Goal: Information Seeking & Learning: Find contact information

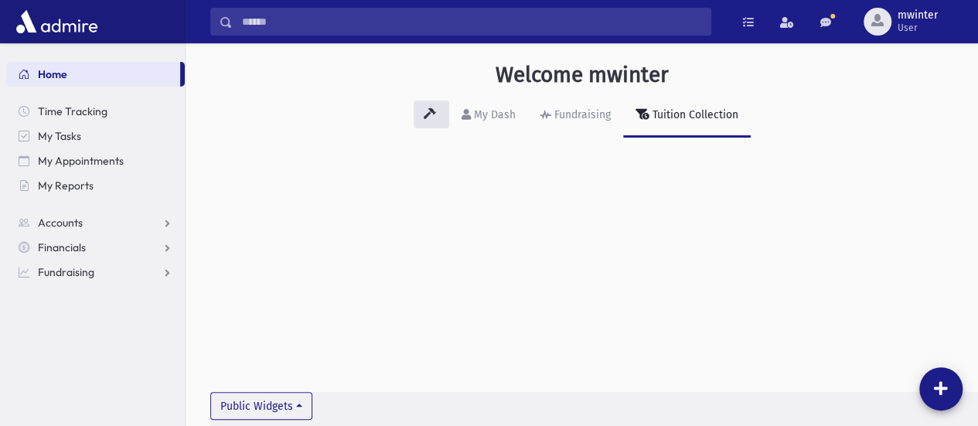
click at [464, 275] on div "Welcome mwinter My Dash Fundraising Tuition Collection Public Widgets" at bounding box center [582, 234] width 792 height 383
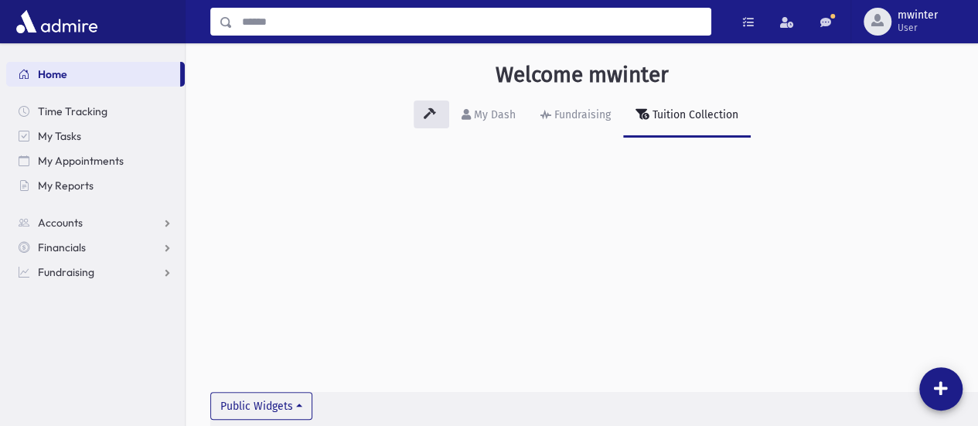
click at [391, 24] on input "Search" at bounding box center [472, 22] width 478 height 28
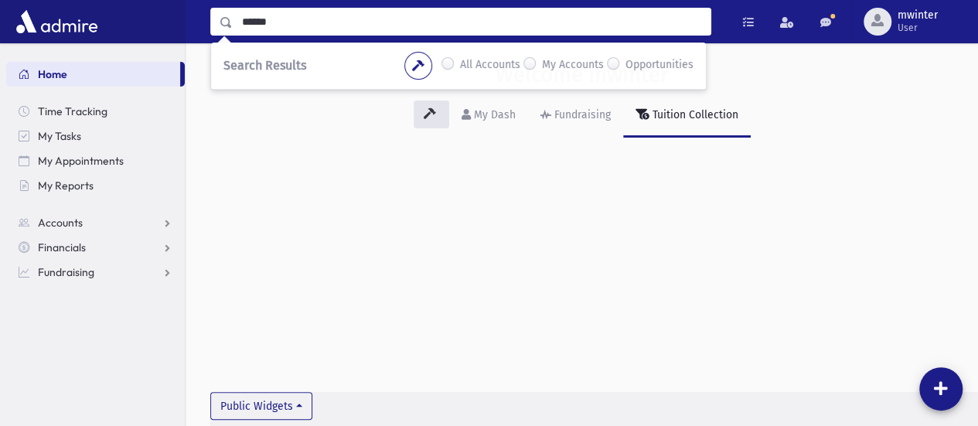
type input "******"
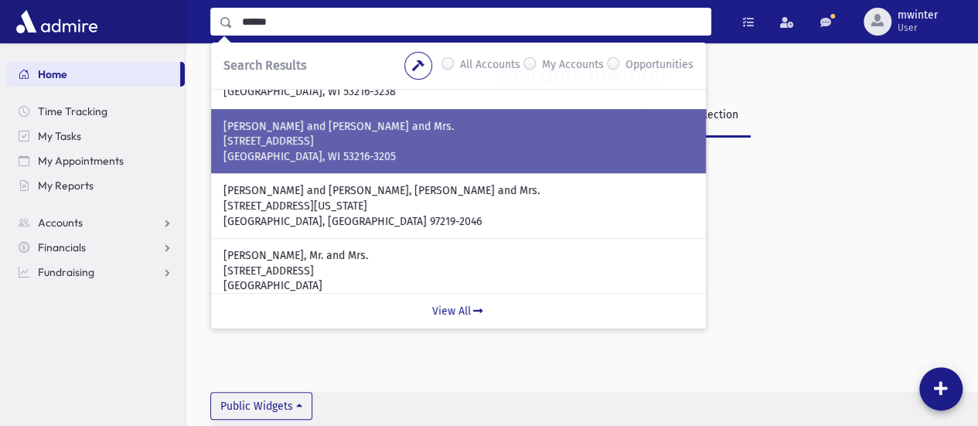
scroll to position [155, 0]
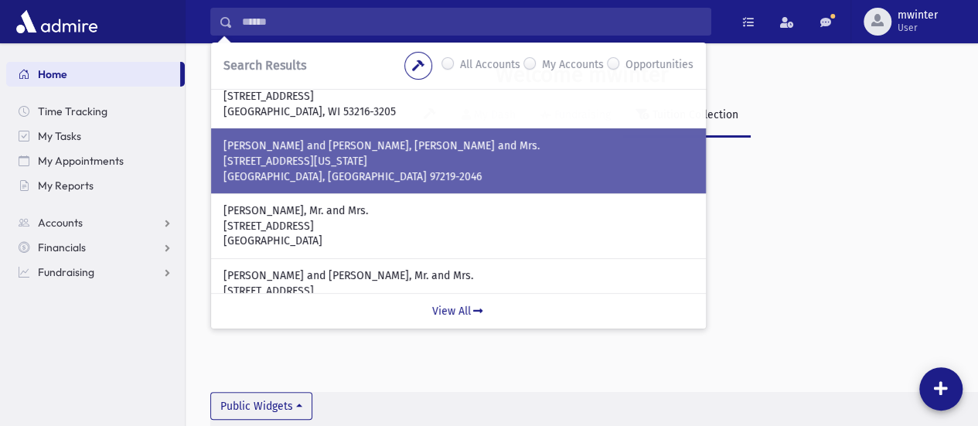
click at [516, 182] on p "Portland, OR 97219-2046" at bounding box center [458, 176] width 470 height 15
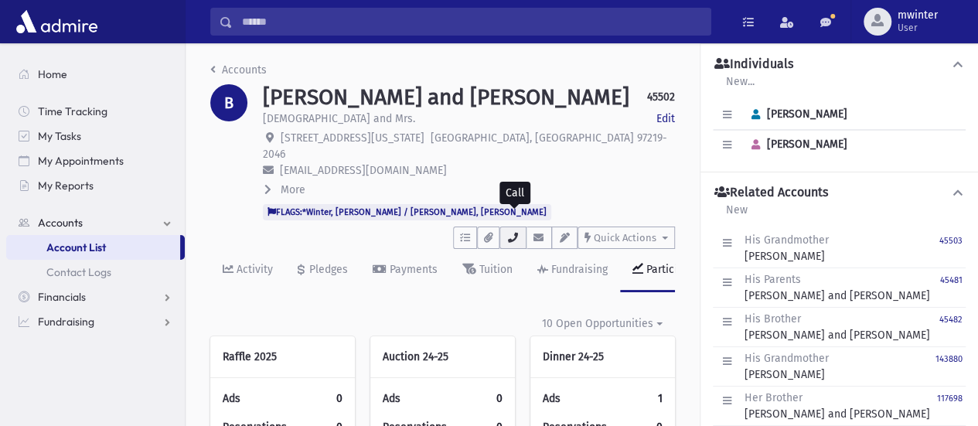
click at [521, 227] on button "button" at bounding box center [512, 238] width 26 height 22
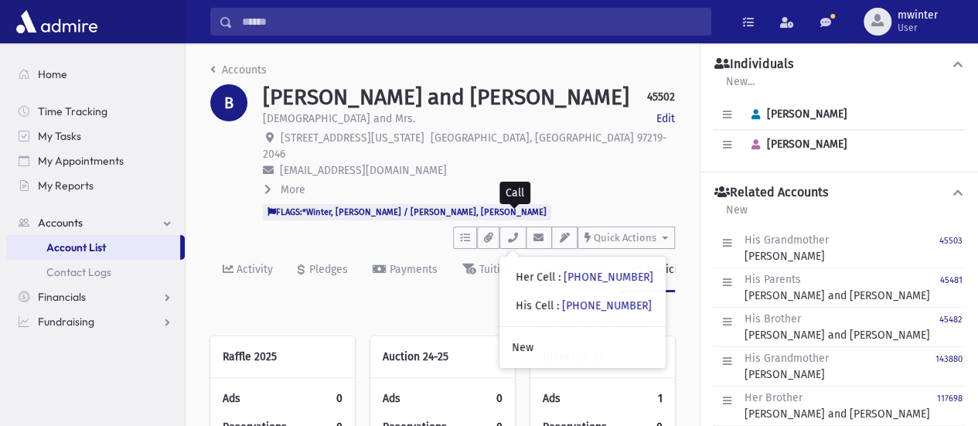
click at [590, 121] on div "Rabbi and Mrs. Edit" at bounding box center [469, 120] width 412 height 19
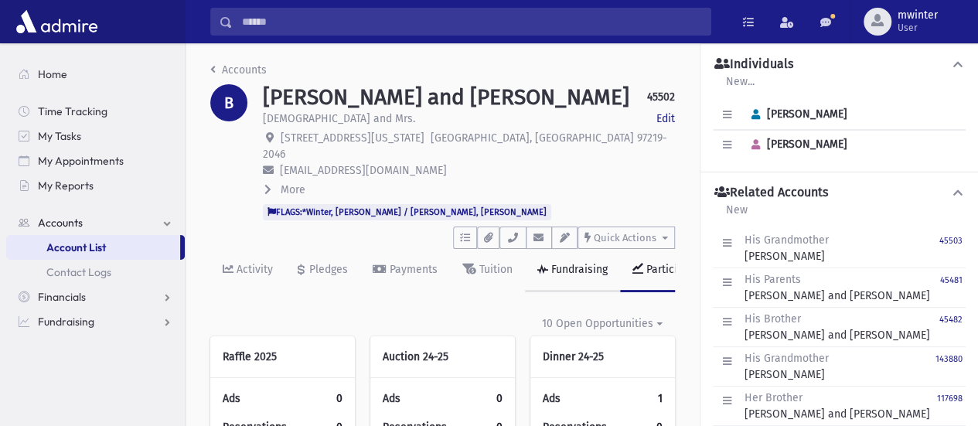
click at [567, 259] on link "Fundraising" at bounding box center [572, 270] width 95 height 43
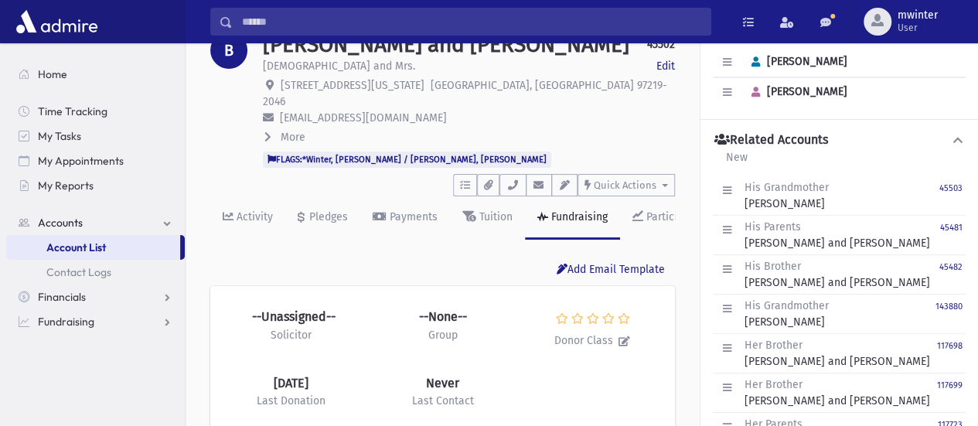
scroll to position [77, 0]
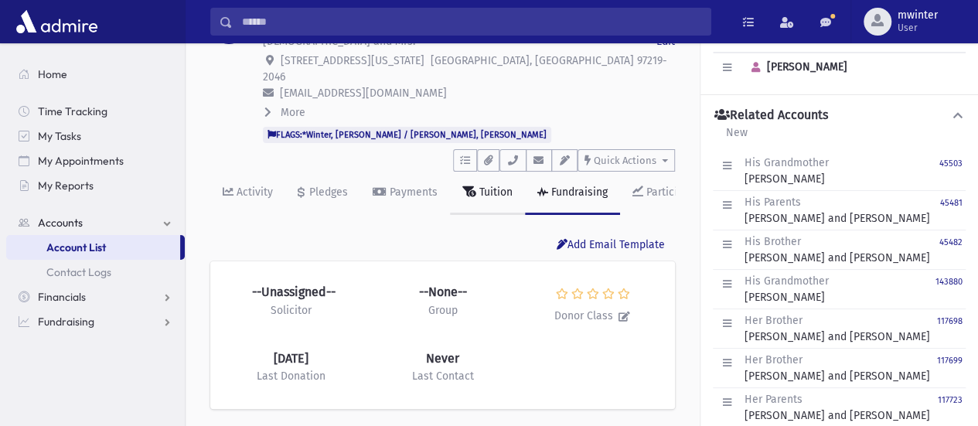
click at [475, 172] on link "Tuition" at bounding box center [487, 193] width 75 height 43
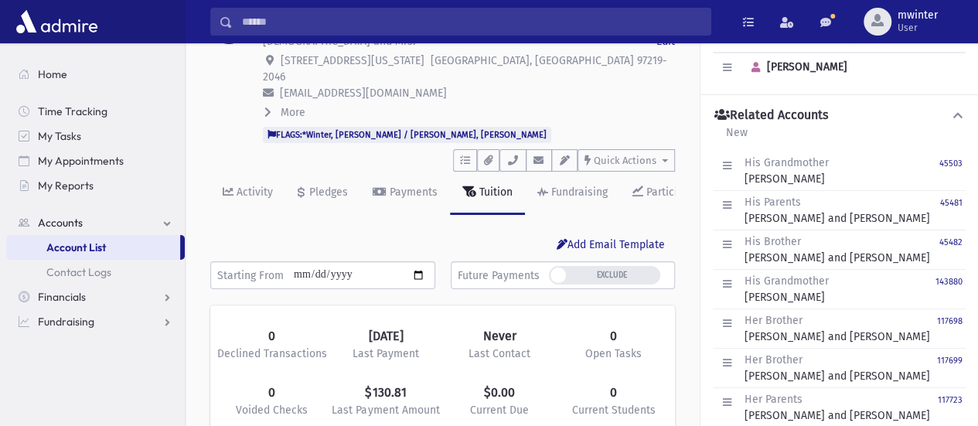
scroll to position [243, 464]
click at [418, 186] on link "Payments" at bounding box center [405, 193] width 90 height 43
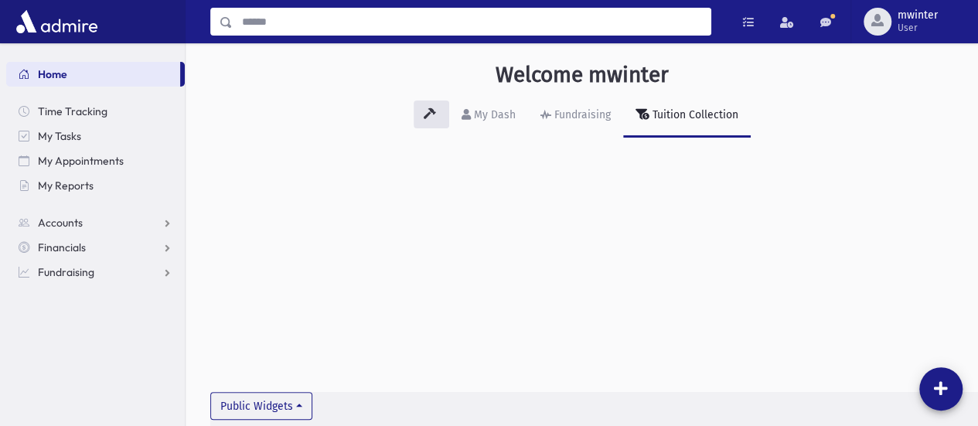
click at [266, 22] on input "Search" at bounding box center [472, 22] width 478 height 28
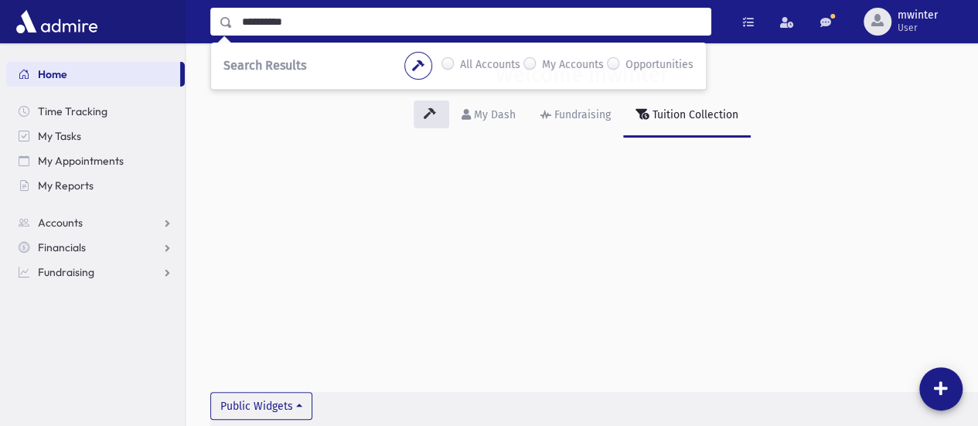
type input "**********"
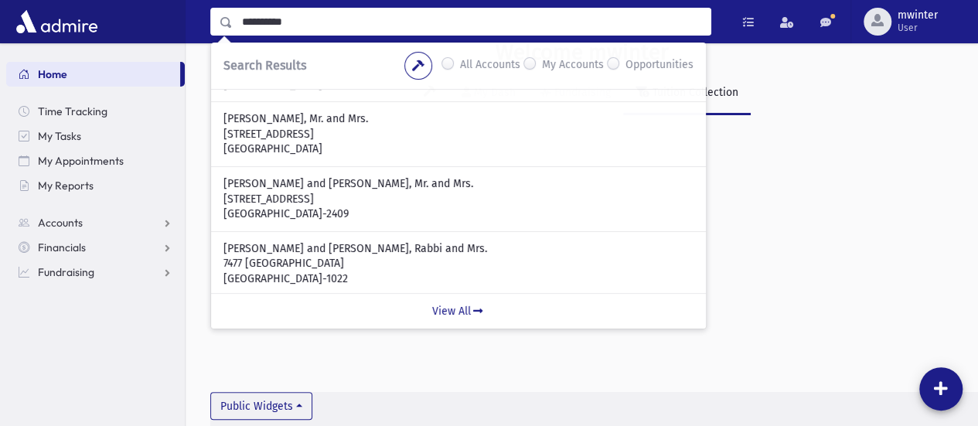
scroll to position [35, 0]
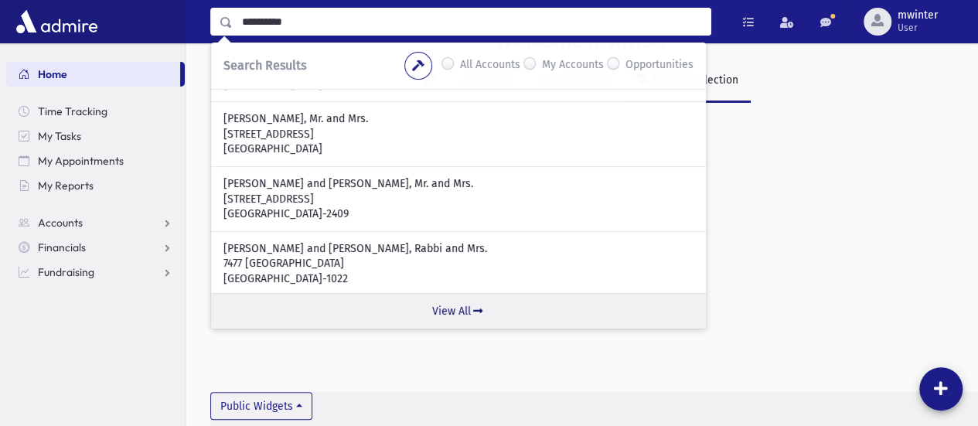
click at [449, 316] on link "View All" at bounding box center [458, 311] width 495 height 36
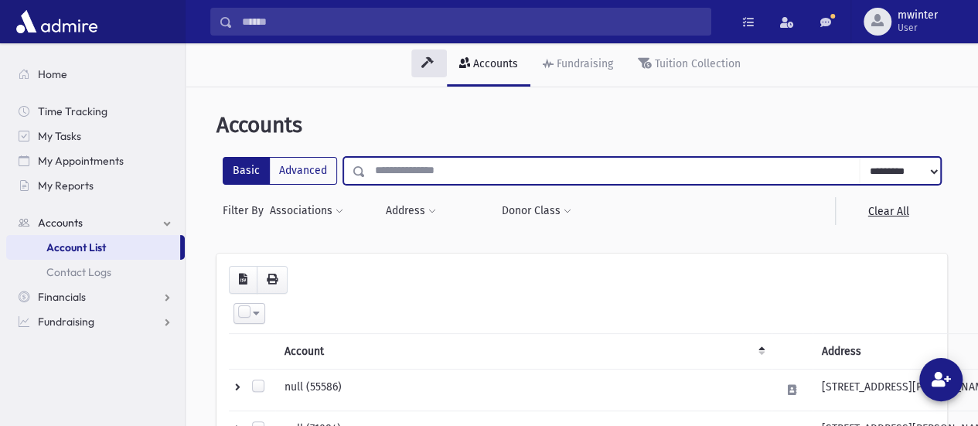
click at [387, 158] on input "text" at bounding box center [613, 171] width 494 height 28
type input "**********"
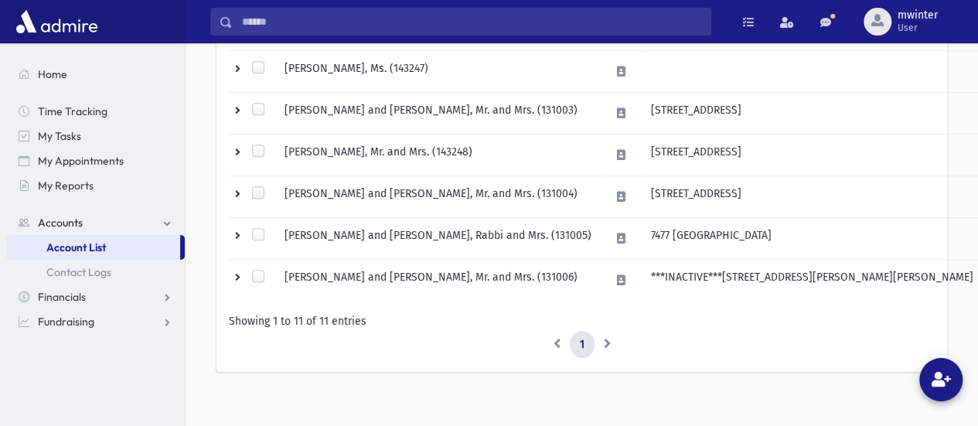
scroll to position [537, 0]
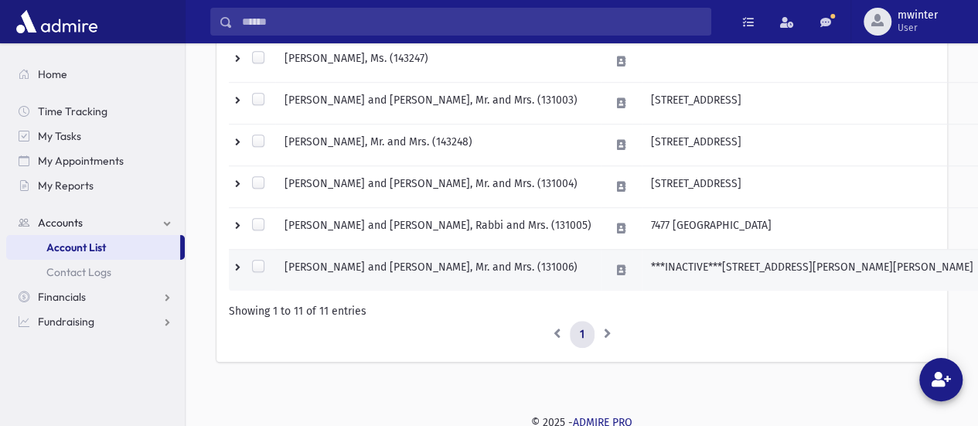
click at [480, 268] on td "STULBERGER, Yossef and Leah, Mr. and Mrs. (131006)" at bounding box center [437, 270] width 325 height 42
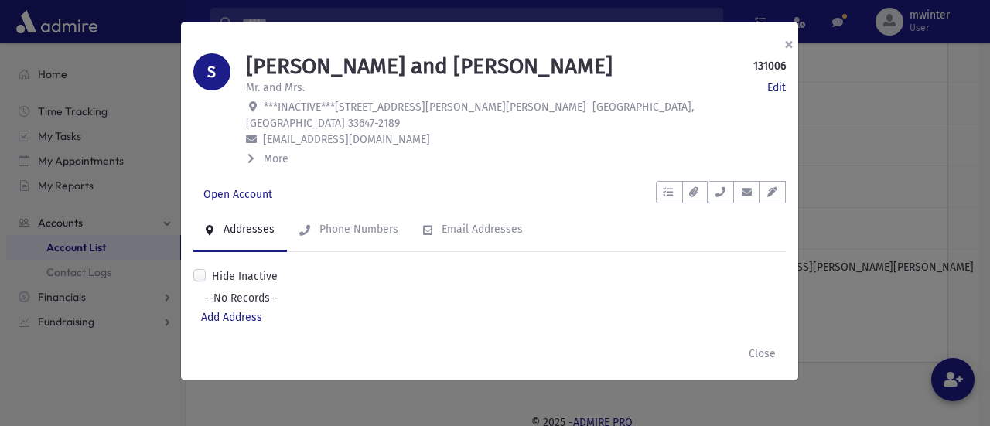
click at [788, 44] on button "×" at bounding box center [789, 43] width 34 height 43
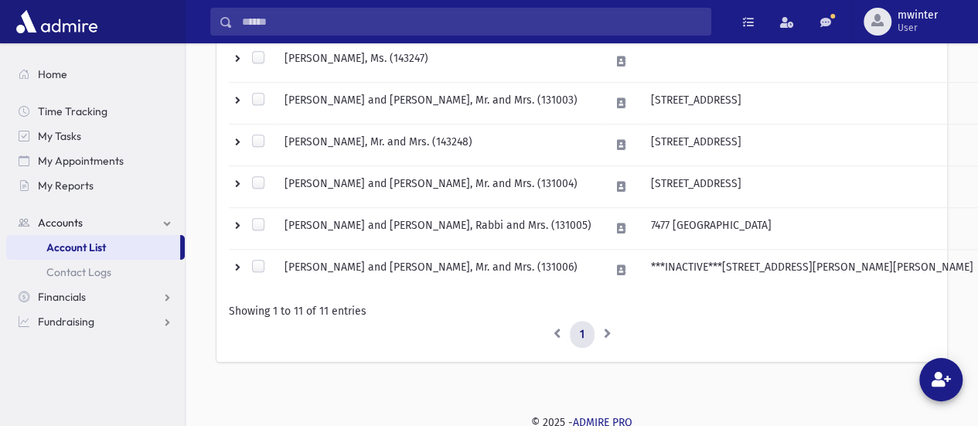
click at [602, 329] on li at bounding box center [608, 335] width 26 height 28
click at [606, 329] on li at bounding box center [608, 335] width 26 height 28
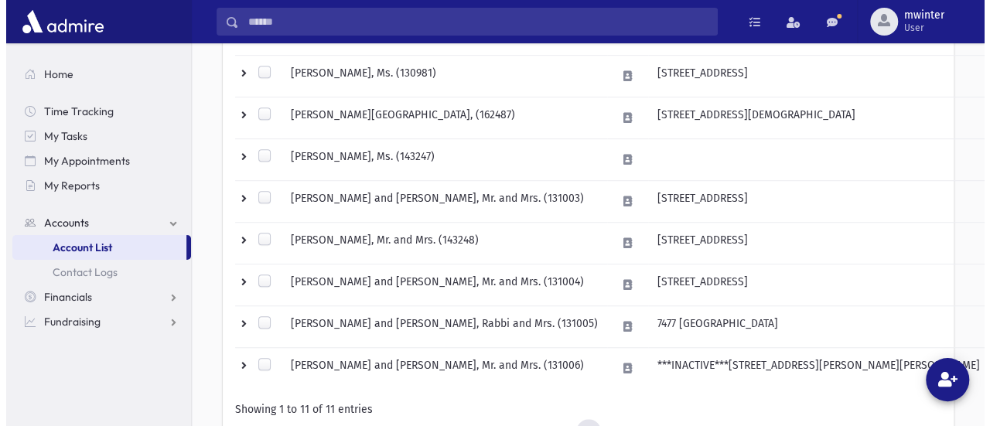
scroll to position [464, 0]
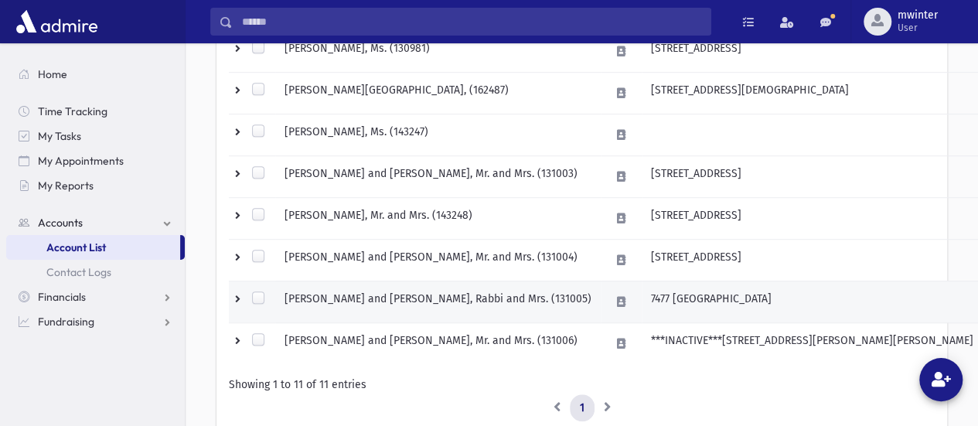
click at [400, 295] on td "STULBERGER, Yaakov Moshe and Tova, Rabbi and Mrs. (131005)" at bounding box center [437, 302] width 325 height 42
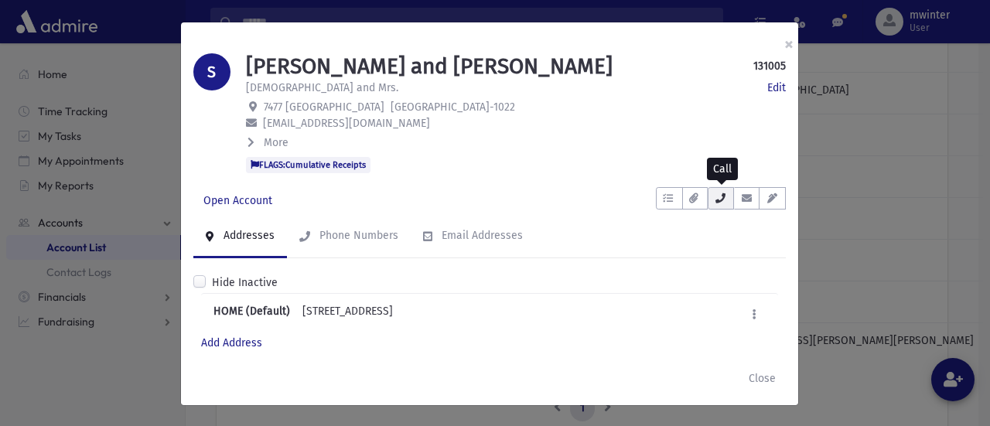
click at [727, 202] on button "button" at bounding box center [720, 198] width 26 height 22
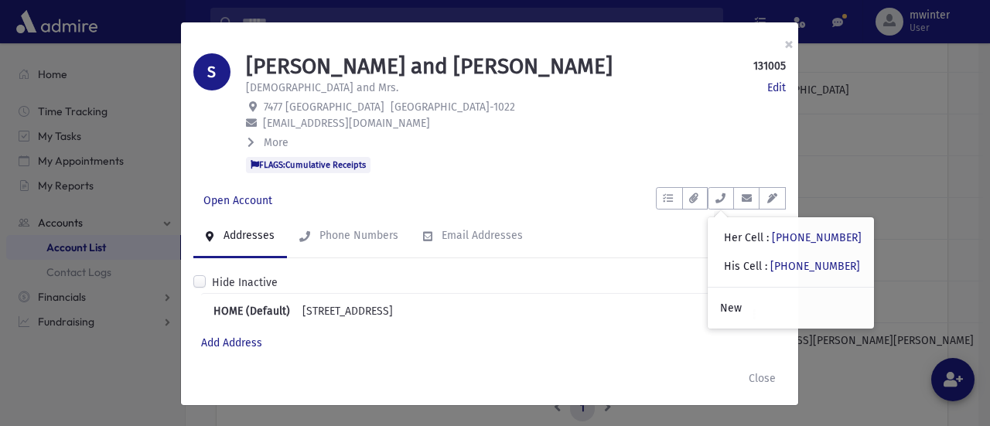
click at [274, 141] on span "More" at bounding box center [276, 142] width 25 height 13
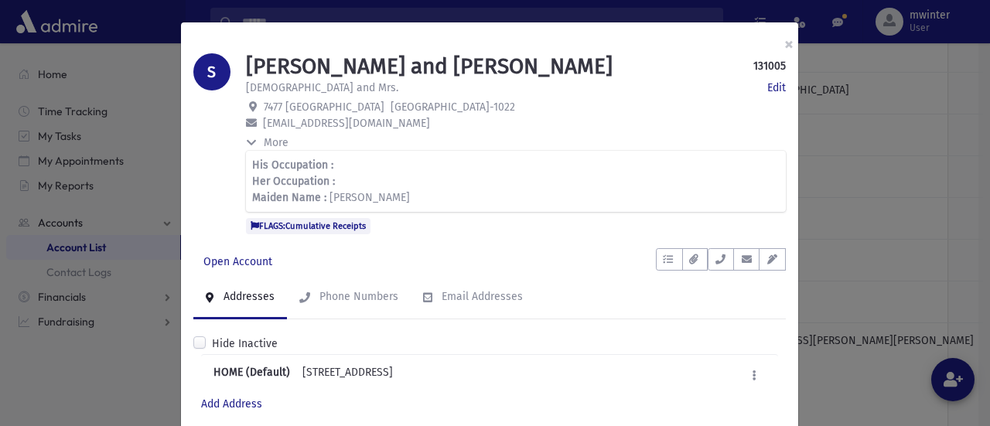
click at [274, 139] on span "More" at bounding box center [276, 142] width 25 height 13
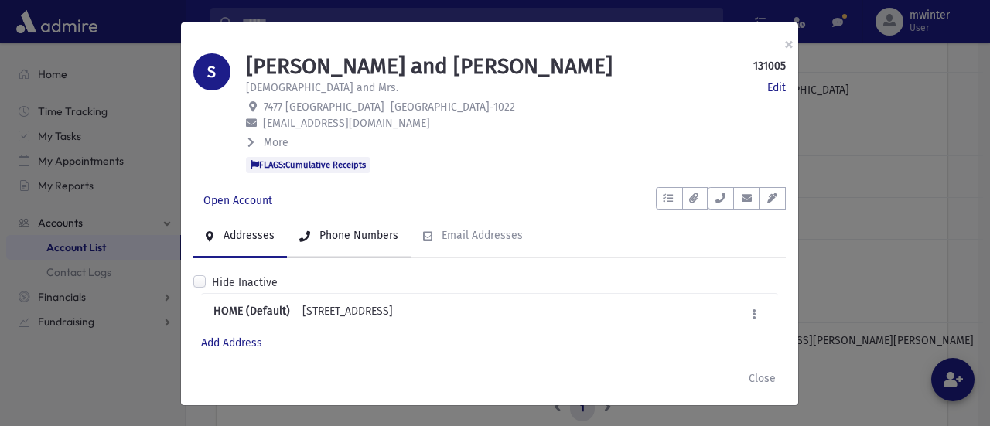
click at [338, 233] on div "Phone Numbers" at bounding box center [357, 235] width 82 height 13
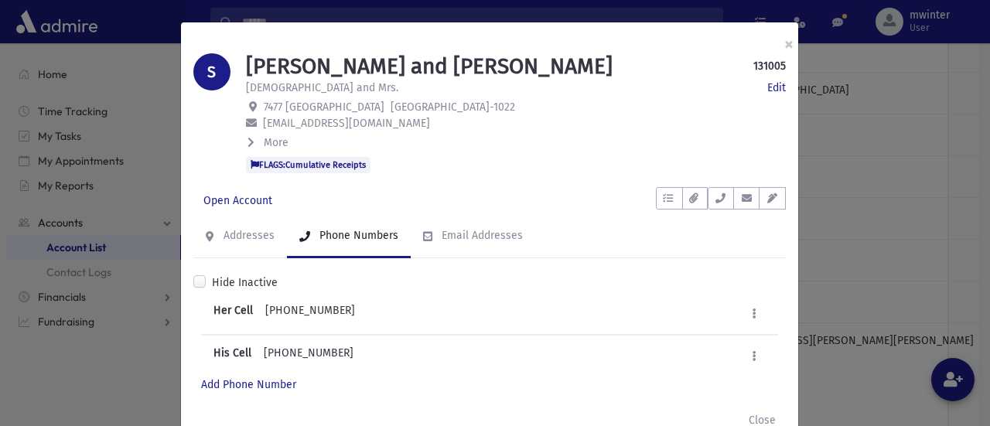
scroll to position [40, 0]
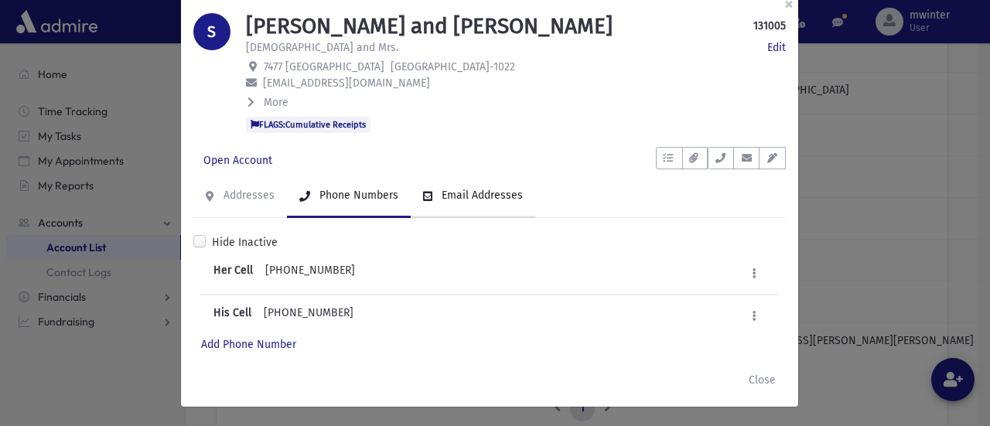
click at [470, 202] on link "Email Addresses" at bounding box center [473, 196] width 124 height 43
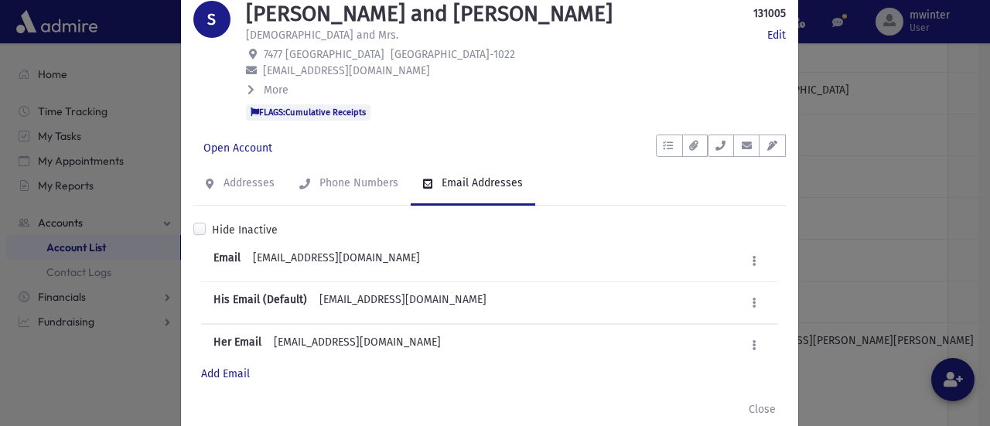
scroll to position [82, 0]
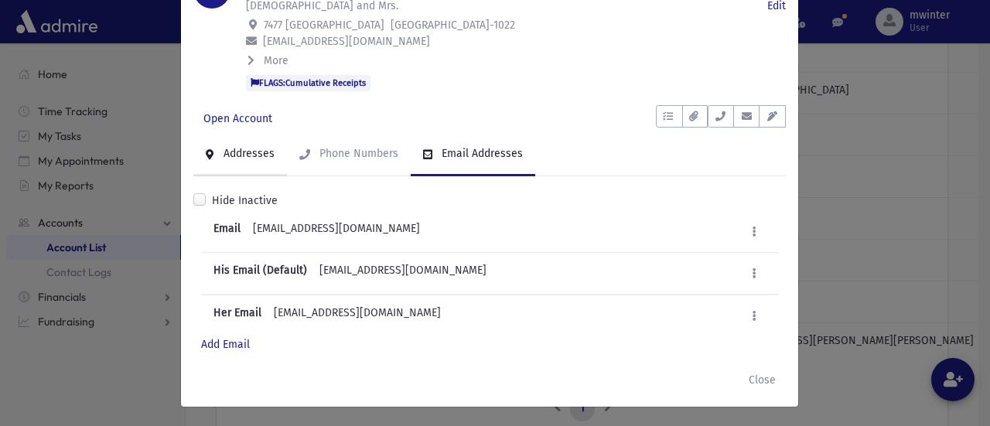
click at [240, 147] on div "Addresses" at bounding box center [247, 153] width 54 height 13
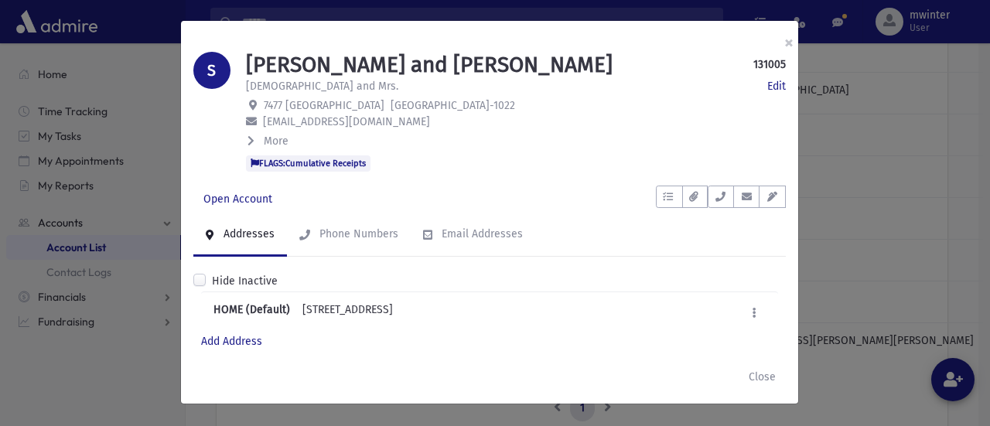
scroll to position [0, 0]
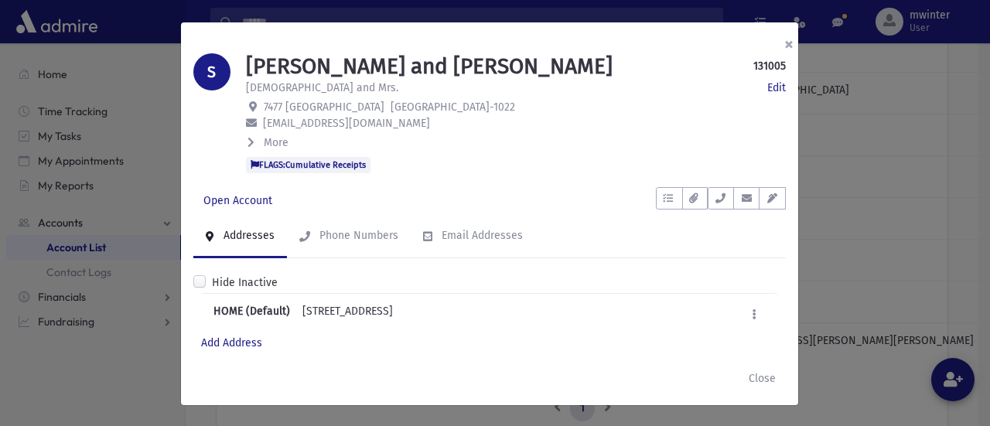
click at [790, 46] on button "×" at bounding box center [789, 43] width 34 height 43
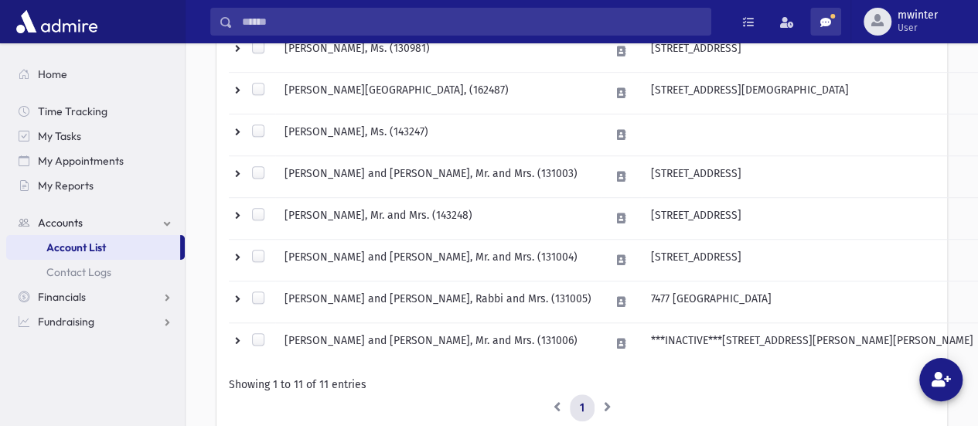
click at [820, 24] on span at bounding box center [825, 22] width 11 height 11
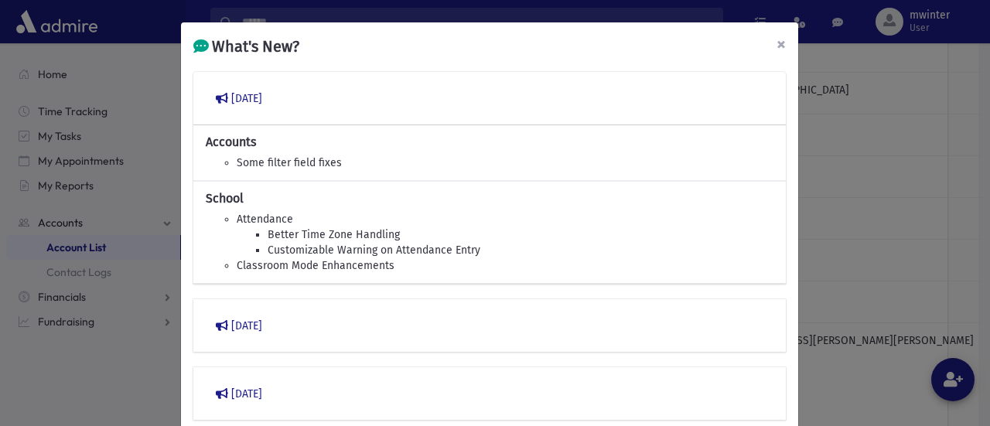
click at [776, 42] on span "×" at bounding box center [780, 44] width 9 height 22
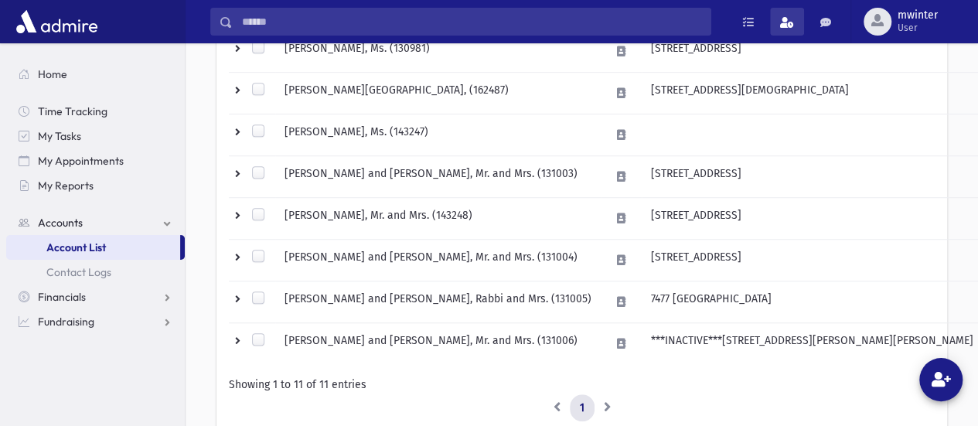
click at [793, 22] on span at bounding box center [787, 22] width 14 height 11
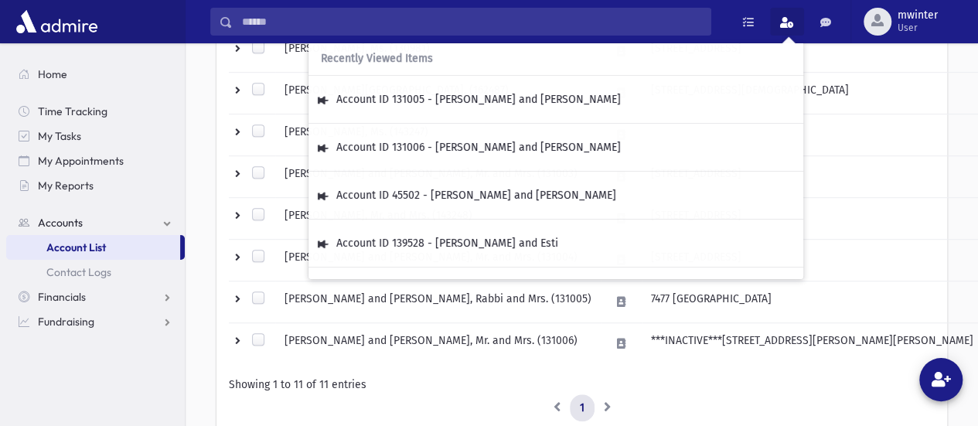
click at [952, 193] on div "**********" at bounding box center [582, 50] width 780 height 840
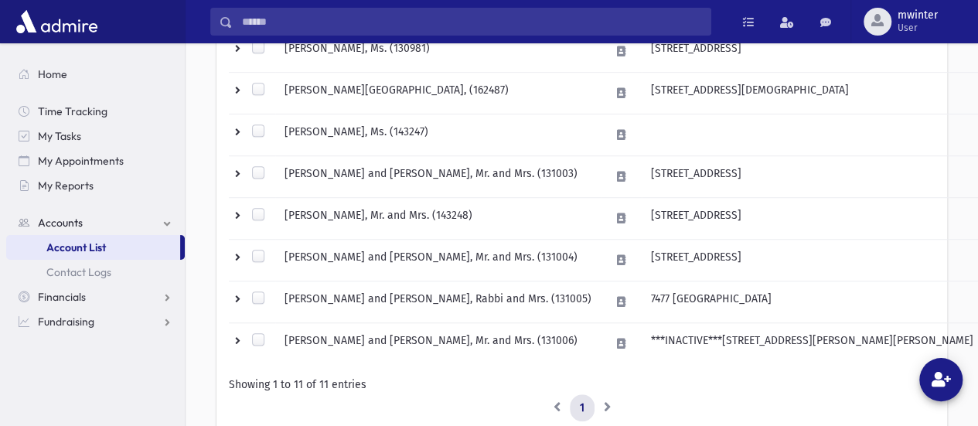
click at [71, 25] on img at bounding box center [56, 21] width 89 height 31
